Goal: Task Accomplishment & Management: Use online tool/utility

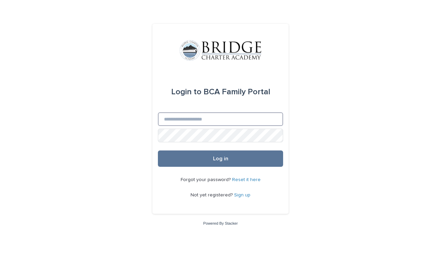
type input "**********"
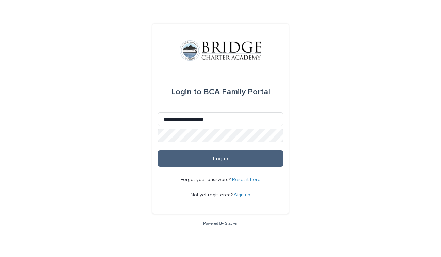
click at [207, 161] on button "Log in" at bounding box center [220, 158] width 125 height 16
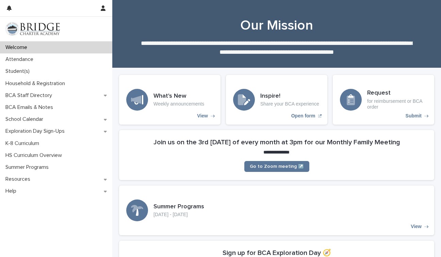
drag, startPoint x: 61, startPoint y: 57, endPoint x: 64, endPoint y: 47, distance: 10.8
click at [64, 62] on div "Attendance" at bounding box center [56, 59] width 112 height 12
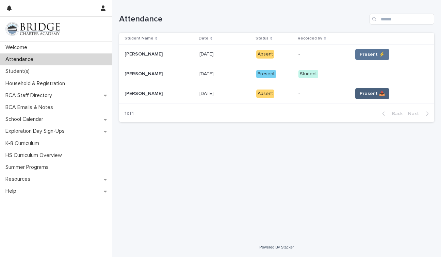
click at [372, 92] on span "Present 📥" at bounding box center [371, 93] width 25 height 7
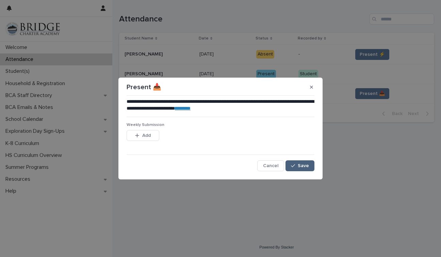
click at [304, 168] on span "Save" at bounding box center [302, 165] width 11 height 5
